Goal: Task Accomplishment & Management: Manage account settings

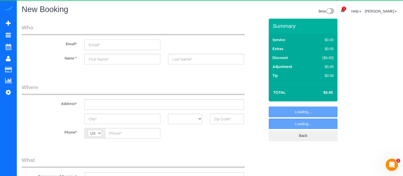
select select "object:5229"
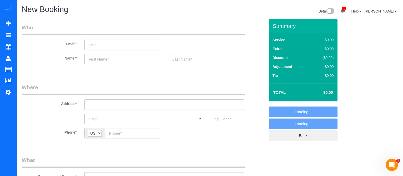
paste input "[EMAIL_ADDRESS][DOMAIN_NAME]"
type input "[EMAIL_ADDRESS][DOMAIN_NAME]"
click at [134, 43] on input "[EMAIL_ADDRESS][DOMAIN_NAME]" at bounding box center [122, 45] width 76 height 10
select select "object:5307"
type input "[EMAIL_ADDRESS][DOMAIN_NAME]"
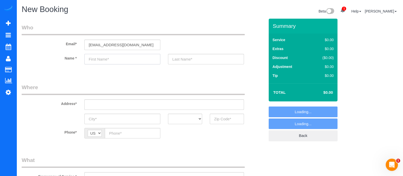
click at [123, 59] on input "text" at bounding box center [122, 59] width 76 height 10
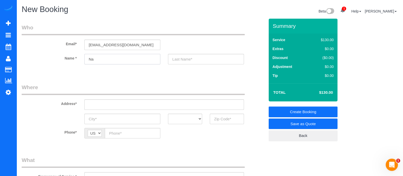
type input "N"
type input "[PERSON_NAME]"
paste input "[STREET_ADDRESS]"
click at [124, 106] on input "[STREET_ADDRESS]" at bounding box center [164, 104] width 160 height 10
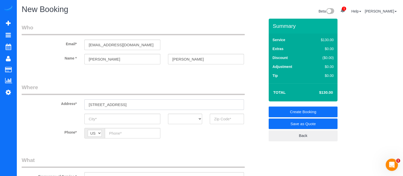
type input "[STREET_ADDRESS]"
click at [122, 124] on input "A" at bounding box center [122, 118] width 76 height 10
type input "[GEOGRAPHIC_DATA]"
drag, startPoint x: 187, startPoint y: 118, endPoint x: 178, endPoint y: 50, distance: 68.2
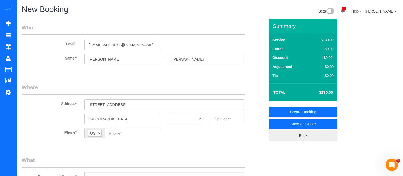
select select "GA"
click at [168, 113] on select "AK AL AR AZ CA CO CT DC DE [GEOGRAPHIC_DATA] [GEOGRAPHIC_DATA] HI IA ID IL IN K…" at bounding box center [185, 118] width 34 height 10
click at [226, 118] on input "3" at bounding box center [227, 118] width 34 height 10
type input "30305"
paste input "[PHONE_NUMBER]"
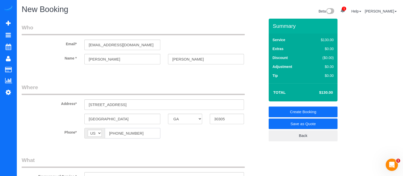
click at [138, 132] on input "[PHONE_NUMBER]" at bounding box center [133, 133] width 56 height 10
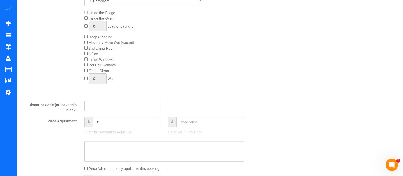
scroll to position [118, 0]
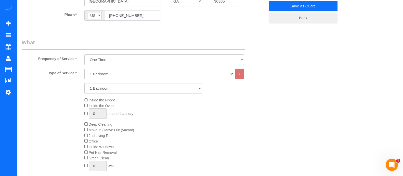
type input "[PHONE_NUMBER]"
drag, startPoint x: 129, startPoint y: 73, endPoint x: 101, endPoint y: 88, distance: 32.3
click at [101, 88] on div "Type of Service * 1 Bedroom 2 Bedrooms 3 Bedrooms 4 Bedrooms 5 Bedrooms 6 Bedro…" at bounding box center [143, 126] width 243 height 115
select select "2"
click at [84, 69] on select "1 Bedroom 2 Bedrooms 3 Bedrooms 4 Bedrooms 5 Bedrooms 6 Bedrooms" at bounding box center [159, 74] width 150 height 10
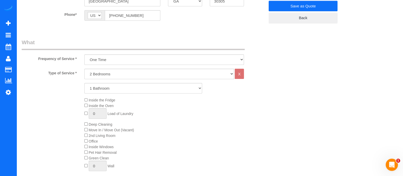
click at [85, 125] on span "Deep Cleaning" at bounding box center [98, 124] width 28 height 4
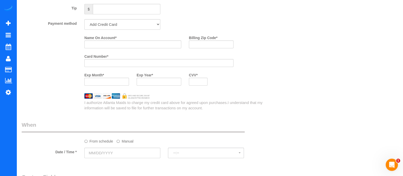
scroll to position [376, 0]
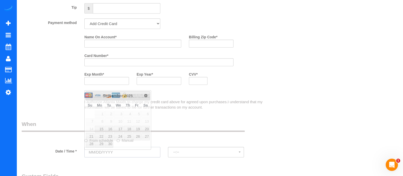
click at [116, 150] on input "text" at bounding box center [122, 152] width 76 height 10
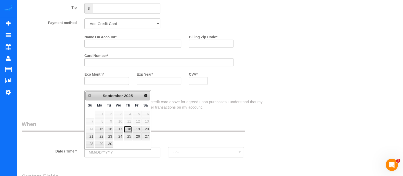
click at [129, 127] on link "18" at bounding box center [128, 128] width 8 height 7
type input "[DATE]"
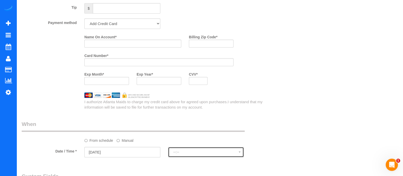
click at [186, 153] on span "--:--" at bounding box center [205, 152] width 65 height 4
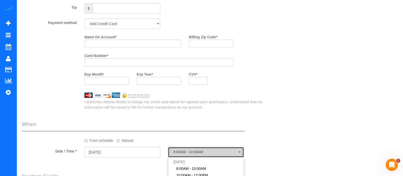
scroll to position [397, 0]
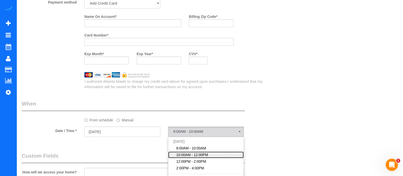
click at [198, 156] on span "10:00AM - 12:00PM" at bounding box center [192, 154] width 32 height 5
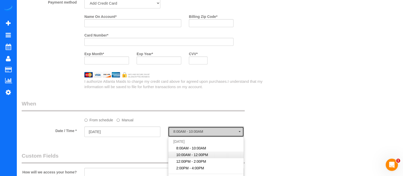
select select "spot2"
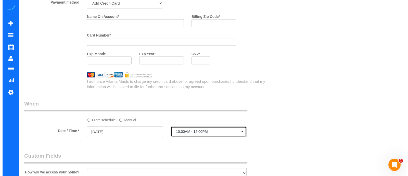
scroll to position [0, 0]
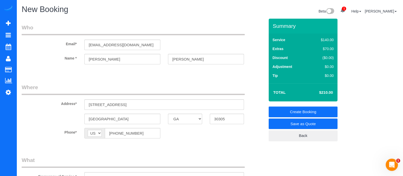
click at [302, 123] on link "Save as Quote" at bounding box center [303, 123] width 69 height 11
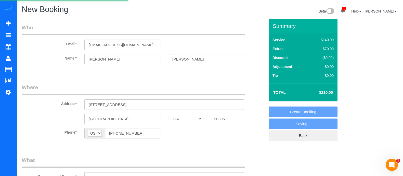
click at [171, 66] on sui-booking-customer "Email* [EMAIL_ADDRESS][DOMAIN_NAME] Name * [PERSON_NAME]" at bounding box center [143, 47] width 243 height 46
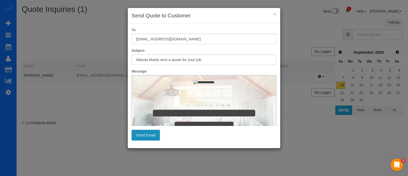
click at [155, 134] on button "Send Email" at bounding box center [146, 135] width 28 height 11
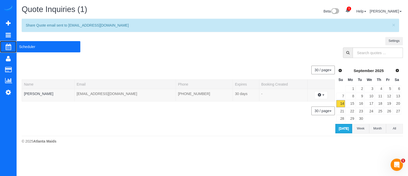
click at [29, 48] on span "Scheduler" at bounding box center [49, 47] width 64 height 12
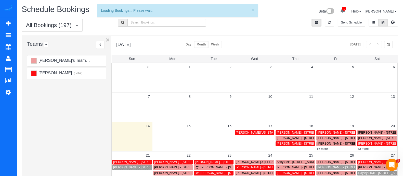
click at [194, 45] on button "Day" at bounding box center [188, 44] width 11 height 7
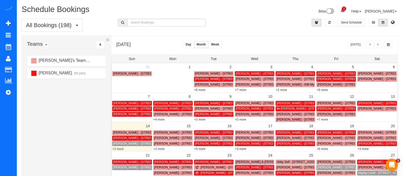
click at [194, 45] on button "Day" at bounding box center [188, 44] width 11 height 7
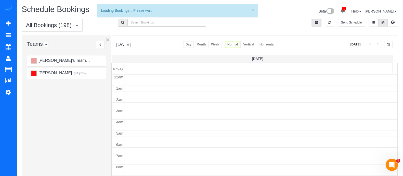
scroll to position [67, 0]
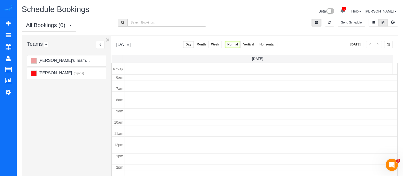
click at [361, 46] on button "[DATE]" at bounding box center [356, 44] width 16 height 7
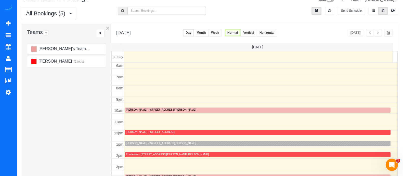
scroll to position [10, 0]
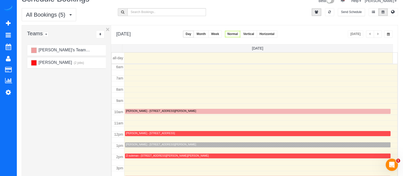
click at [379, 35] on span "button" at bounding box center [378, 34] width 3 height 3
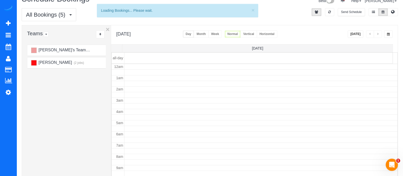
scroll to position [67, 0]
click at [209, 34] on button "Month" at bounding box center [201, 33] width 15 height 7
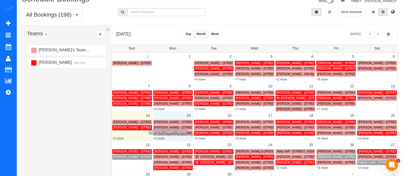
drag, startPoint x: 124, startPoint y: 134, endPoint x: 160, endPoint y: 133, distance: 36.2
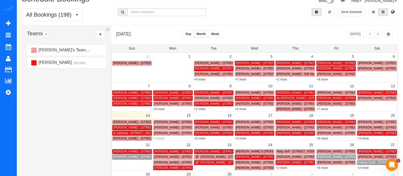
click at [162, 138] on link "+3 more" at bounding box center [158, 138] width 11 height 4
click at [194, 33] on button "Day" at bounding box center [188, 33] width 11 height 7
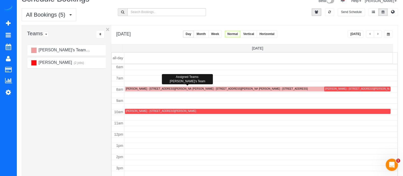
click at [156, 86] on div at bounding box center [189, 88] width 128 height 5
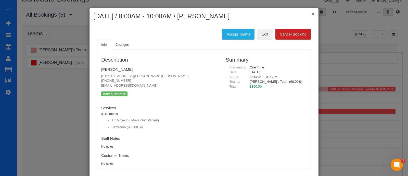
click at [312, 14] on button "×" at bounding box center [313, 13] width 3 height 5
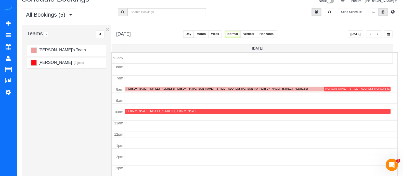
click at [266, 89] on div "[PERSON_NAME] - [STREET_ADDRESS]" at bounding box center [283, 88] width 49 height 3
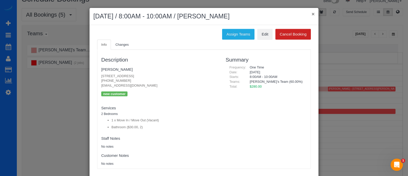
click at [312, 13] on button "×" at bounding box center [313, 13] width 3 height 5
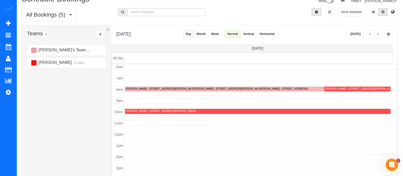
click at [195, 87] on div "[PERSON_NAME] - [STREET_ADDRESS][PERSON_NAME]" at bounding box center [228, 88] width 70 height 3
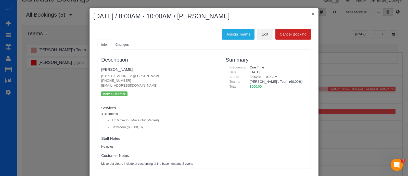
click at [312, 14] on button "×" at bounding box center [313, 13] width 3 height 5
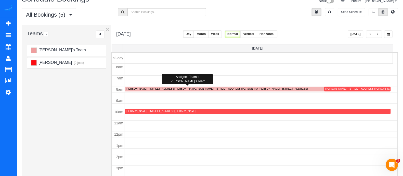
click at [143, 88] on div "[PERSON_NAME] - [STREET_ADDRESS][PERSON_NAME][PERSON_NAME]" at bounding box center [171, 88] width 91 height 3
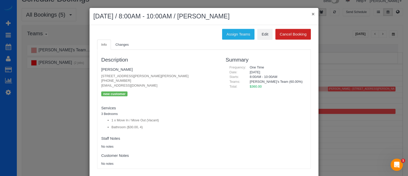
drag, startPoint x: 311, startPoint y: 12, endPoint x: 315, endPoint y: 21, distance: 9.4
click at [315, 21] on div "× [DATE] / 8:00AM - 10:00AM / [PERSON_NAME]" at bounding box center [203, 16] width 229 height 17
click at [312, 12] on button "×" at bounding box center [313, 13] width 3 height 5
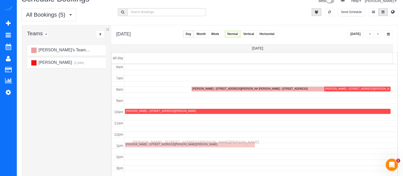
drag, startPoint x: 135, startPoint y: 88, endPoint x: 134, endPoint y: 140, distance: 52.5
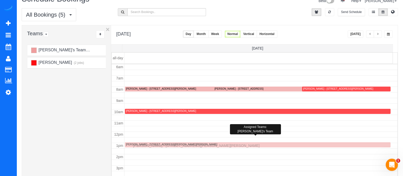
drag, startPoint x: 134, startPoint y: 138, endPoint x: 134, endPoint y: 145, distance: 6.4
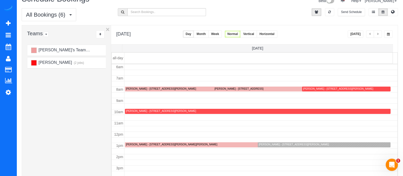
click at [307, 143] on div "[PERSON_NAME] - [STREET_ADDRESS][PERSON_NAME]" at bounding box center [294, 144] width 70 height 3
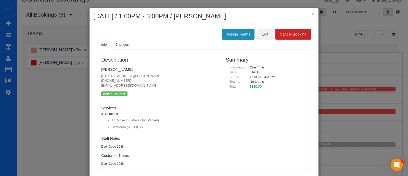
click at [240, 34] on button "Assign Teams" at bounding box center [238, 34] width 32 height 11
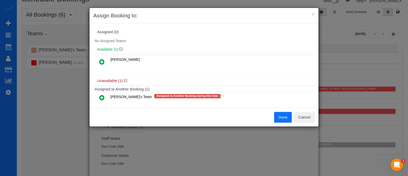
click at [102, 65] on link at bounding box center [102, 62] width 12 height 10
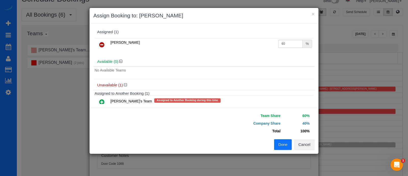
drag, startPoint x: 282, startPoint y: 134, endPoint x: 282, endPoint y: 141, distance: 6.4
click at [282, 141] on div "Team Share 60% Company Share 40% Total 100% Warning: The Company share is 0%. I…" at bounding box center [203, 131] width 229 height 46
click at [282, 141] on button "Done" at bounding box center [283, 144] width 18 height 11
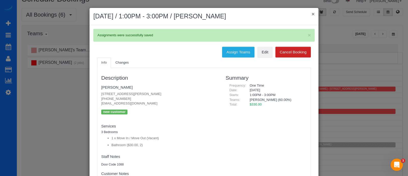
click at [312, 14] on button "×" at bounding box center [313, 13] width 3 height 5
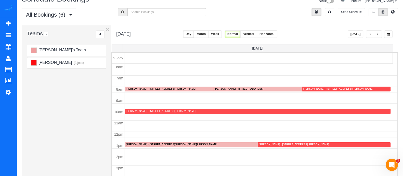
click at [209, 34] on button "Month" at bounding box center [201, 33] width 15 height 7
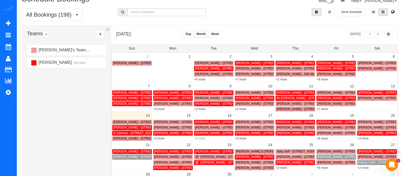
click at [202, 137] on link "+5 more" at bounding box center [199, 138] width 11 height 4
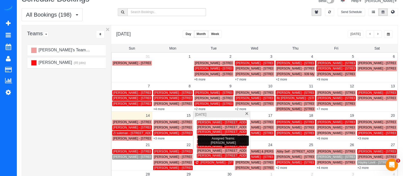
click at [205, 145] on span "[PERSON_NAME] - [STREET_ADDRESS]" at bounding box center [226, 146] width 58 height 4
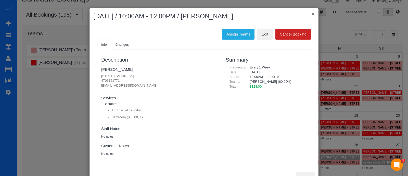
click at [312, 14] on button "×" at bounding box center [313, 13] width 3 height 5
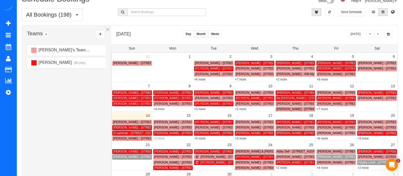
click at [160, 136] on link "+3 more" at bounding box center [158, 138] width 11 height 4
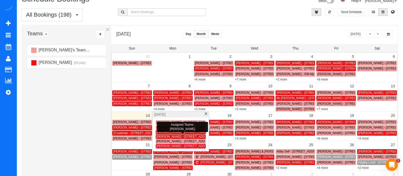
click at [175, 132] on span "[PERSON_NAME] - [STREET_ADDRESS][PERSON_NAME]" at bounding box center [197, 132] width 83 height 4
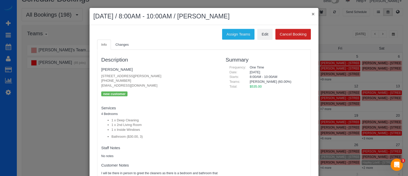
click at [312, 14] on button "×" at bounding box center [313, 13] width 3 height 5
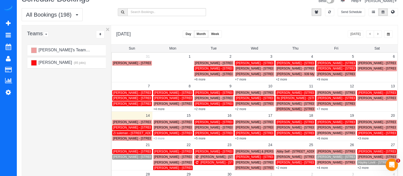
click at [161, 139] on link "+3 more" at bounding box center [158, 138] width 11 height 4
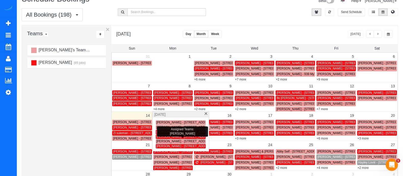
click at [169, 136] on span "[PERSON_NAME] - [STREET_ADDRESS][PERSON_NAME]" at bounding box center [197, 137] width 83 height 4
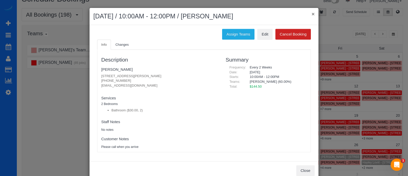
click at [312, 14] on button "×" at bounding box center [313, 13] width 3 height 5
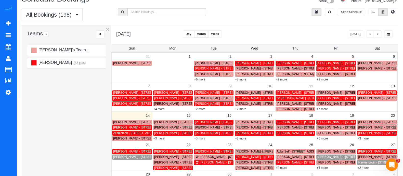
click at [204, 139] on link "+5 more" at bounding box center [199, 138] width 11 height 4
